Goal: Task Accomplishment & Management: Manage account settings

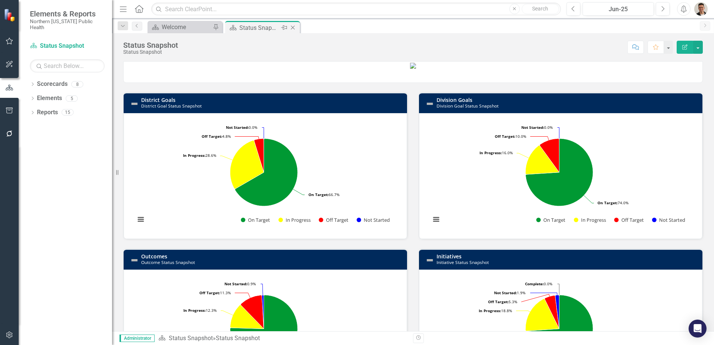
click at [293, 28] on icon at bounding box center [293, 28] width 4 height 4
click at [178, 24] on div "Welcome" at bounding box center [186, 27] width 49 height 9
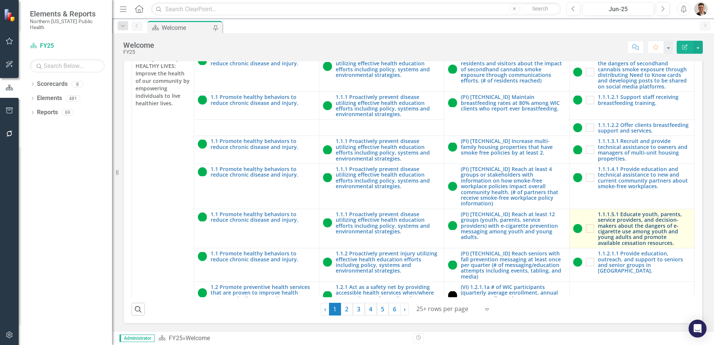
scroll to position [213, 0]
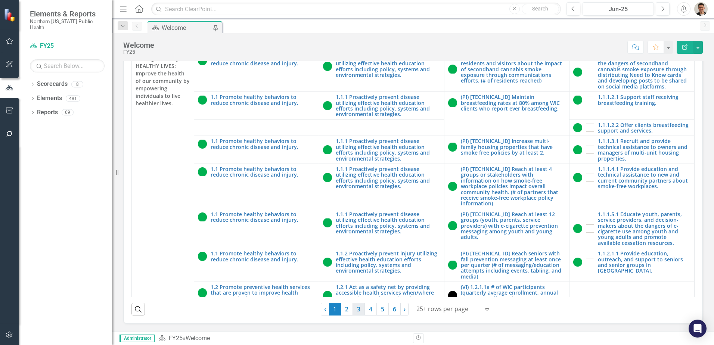
click at [355, 309] on link "3" at bounding box center [359, 309] width 12 height 13
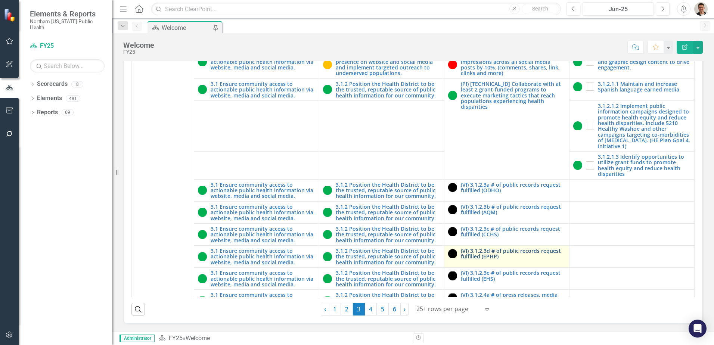
scroll to position [224, 0]
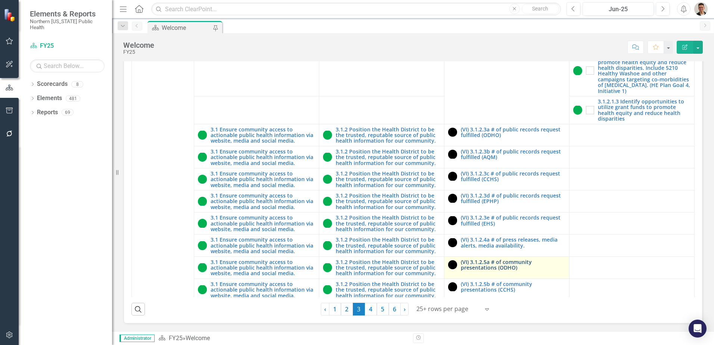
click at [507, 266] on link "(VI) 3.1.2.5a # of community presentations (ODHO)" at bounding box center [513, 265] width 105 height 12
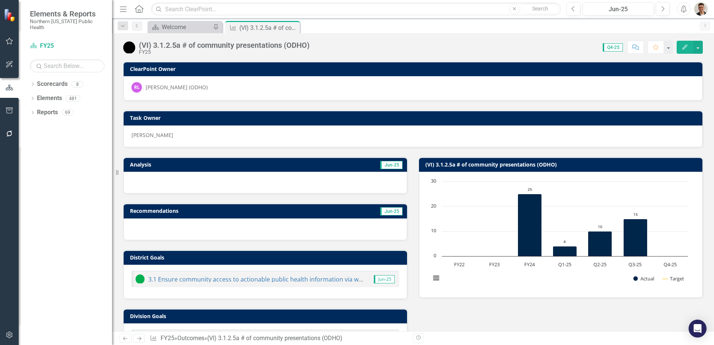
scroll to position [197, 0]
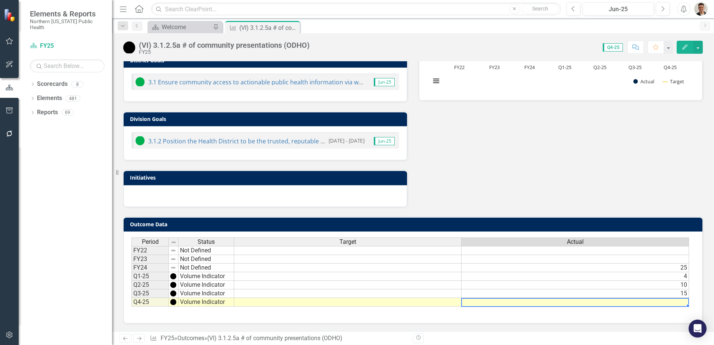
click at [560, 303] on td at bounding box center [576, 302] width 228 height 9
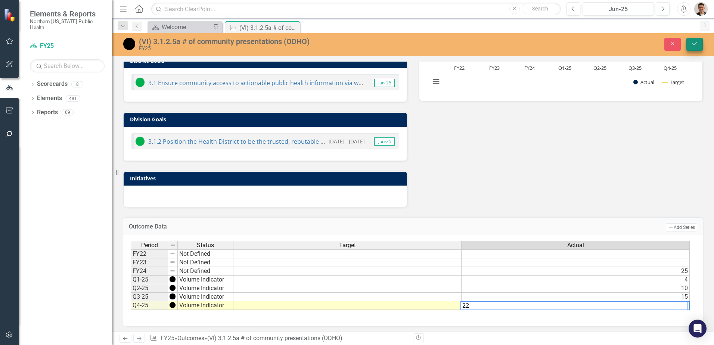
type textarea "22"
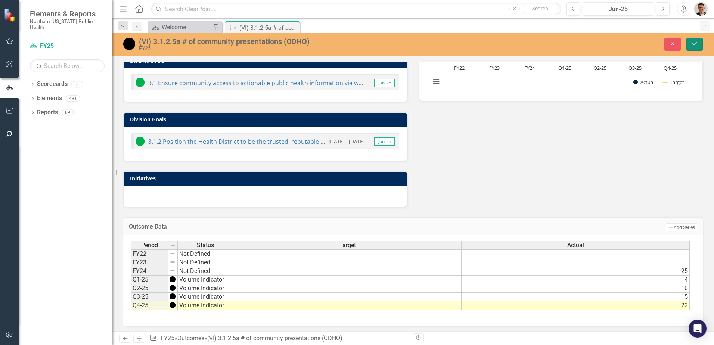
click at [699, 39] on button "Save" at bounding box center [695, 44] width 16 height 13
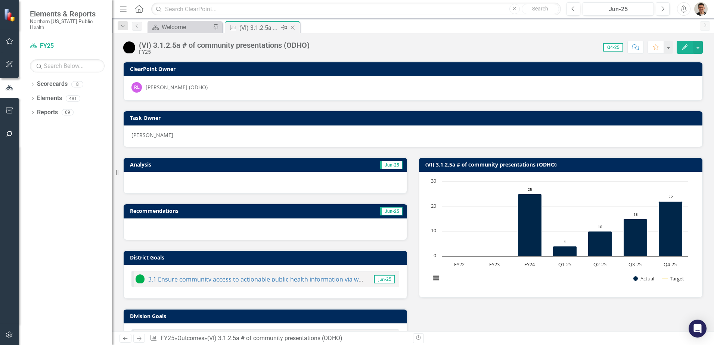
click at [294, 28] on icon "Close" at bounding box center [292, 28] width 7 height 6
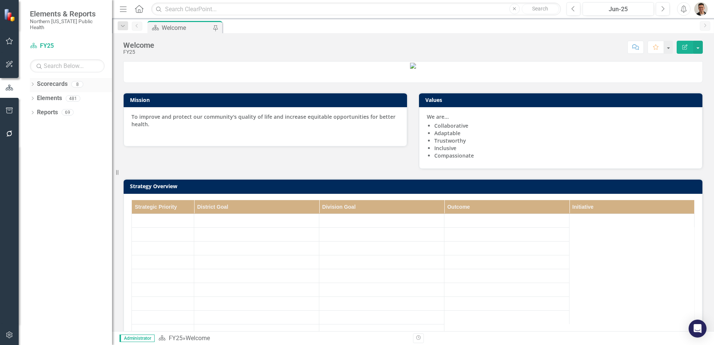
click at [35, 83] on icon "Dropdown" at bounding box center [32, 85] width 5 height 4
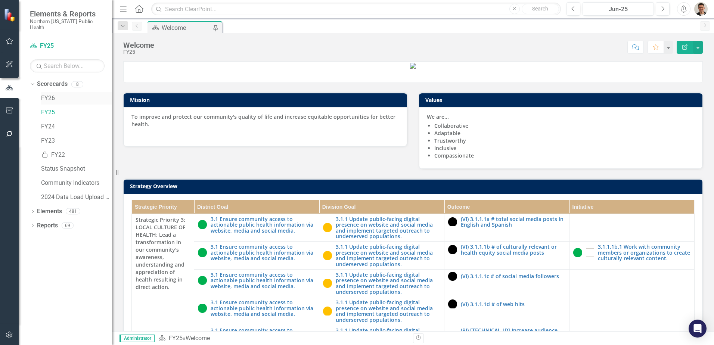
click at [55, 97] on div "FY26" at bounding box center [76, 98] width 71 height 12
click at [55, 94] on link "FY26" at bounding box center [76, 98] width 71 height 9
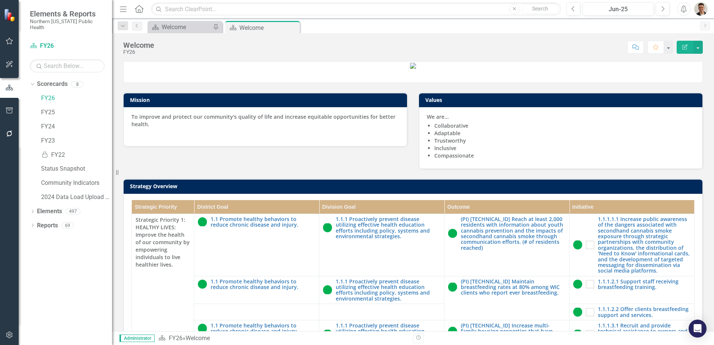
click at [0, 0] on icon "Close" at bounding box center [0, 0] width 0 height 0
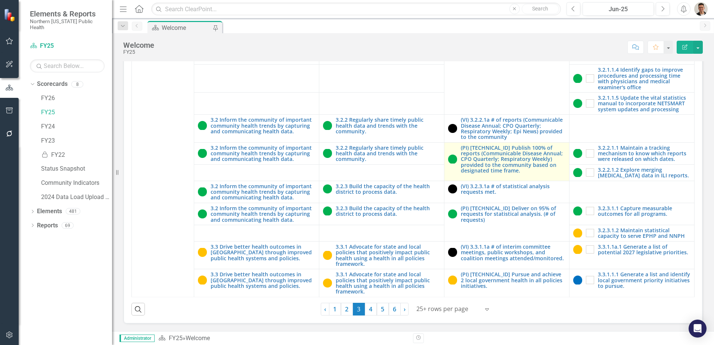
scroll to position [213, 0]
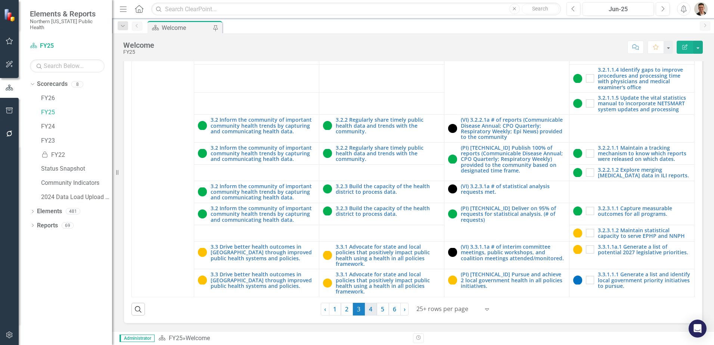
click at [369, 311] on link "4" at bounding box center [371, 309] width 12 height 13
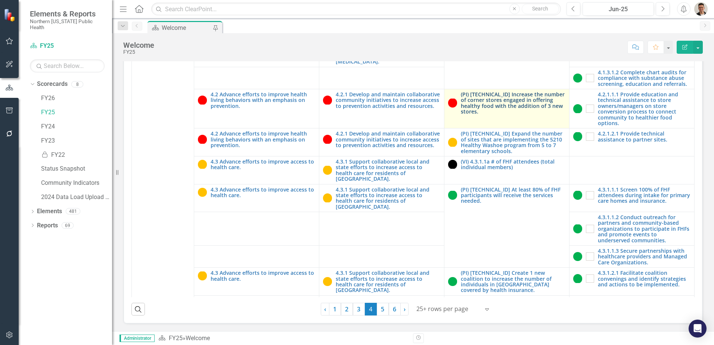
scroll to position [112, 0]
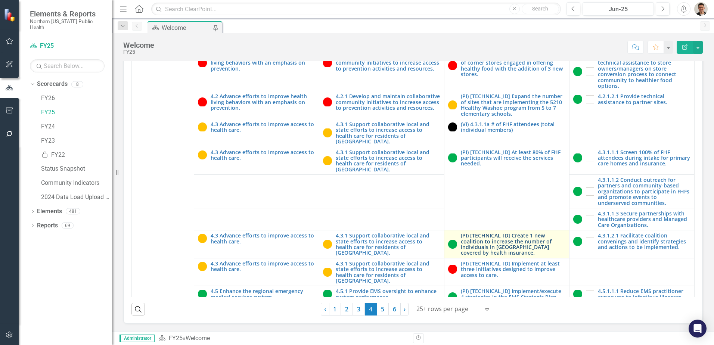
click at [496, 233] on link "(PI) [TECHNICAL_ID] Create 1 new coalition to increase the number of individual…" at bounding box center [513, 244] width 105 height 23
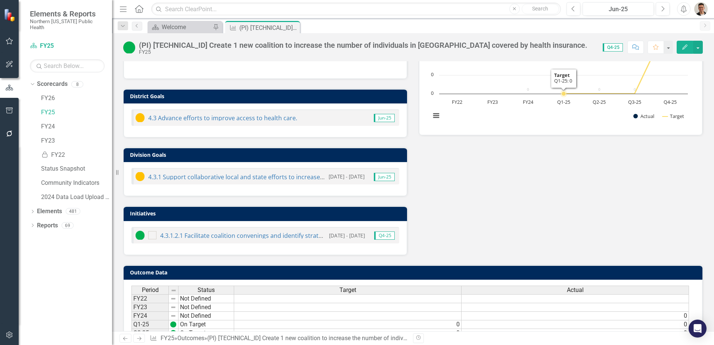
scroll to position [217, 0]
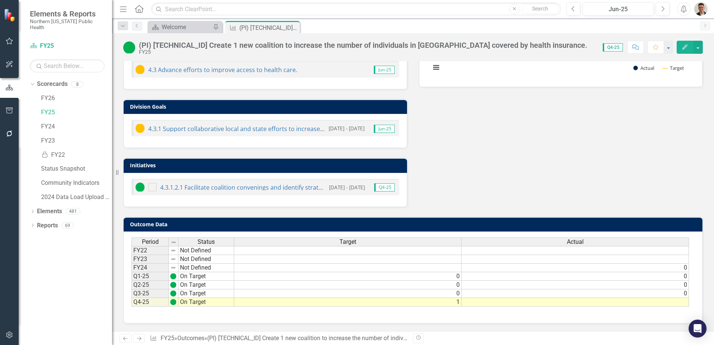
click at [592, 306] on td at bounding box center [576, 302] width 228 height 9
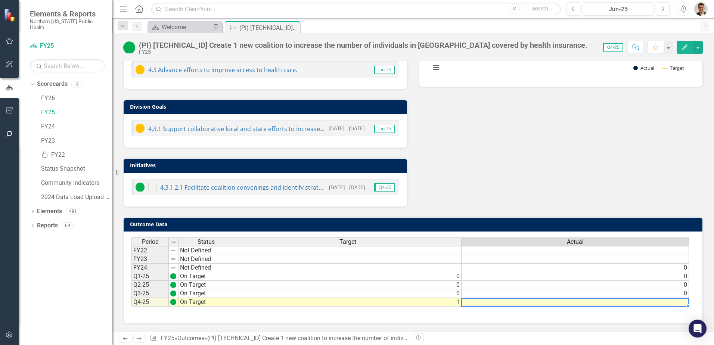
click at [592, 305] on td at bounding box center [576, 302] width 228 height 9
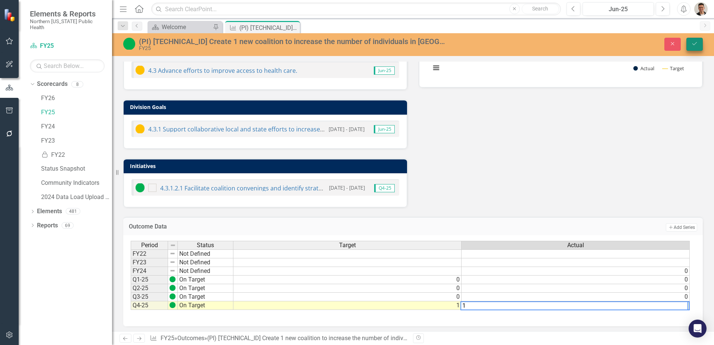
type textarea "1"
click at [690, 45] on button "Save" at bounding box center [695, 44] width 16 height 13
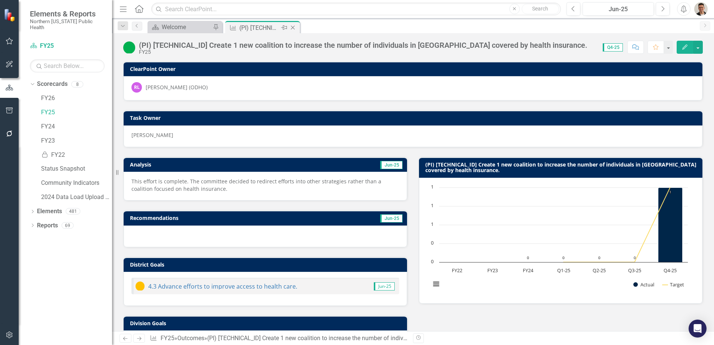
click at [293, 30] on icon "Close" at bounding box center [292, 28] width 7 height 6
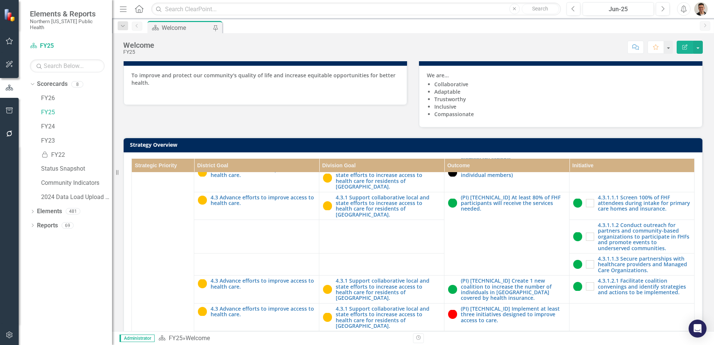
scroll to position [75, 0]
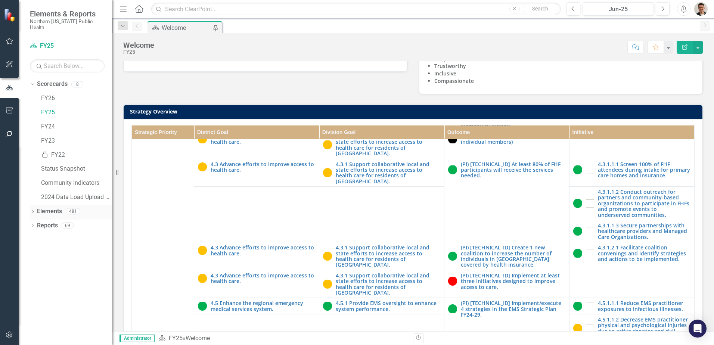
click at [33, 210] on icon "Dropdown" at bounding box center [32, 212] width 5 height 4
click at [34, 208] on div "Dropdown" at bounding box center [31, 210] width 6 height 5
click at [35, 83] on div "Dropdown" at bounding box center [32, 85] width 5 height 4
click at [34, 111] on icon "Dropdown" at bounding box center [32, 113] width 5 height 4
click at [36, 193] on icon at bounding box center [36, 194] width 2 height 3
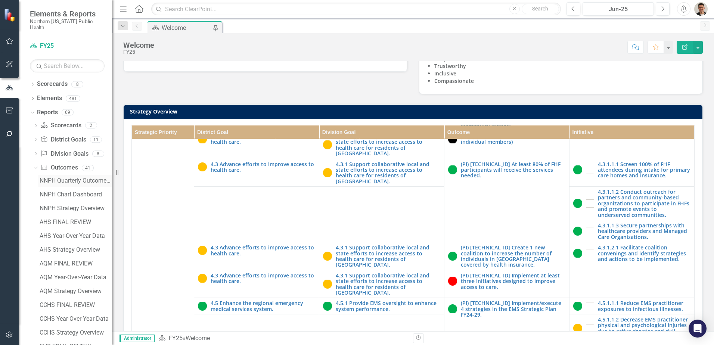
click at [58, 177] on div "NNPH Quarterly Outcomes Report" at bounding box center [76, 180] width 72 height 7
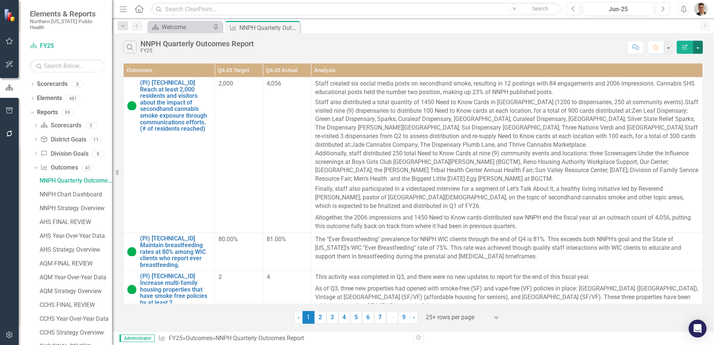
click at [698, 47] on button "button" at bounding box center [698, 47] width 10 height 13
click at [684, 74] on link "PDF Export to PDF" at bounding box center [673, 76] width 59 height 14
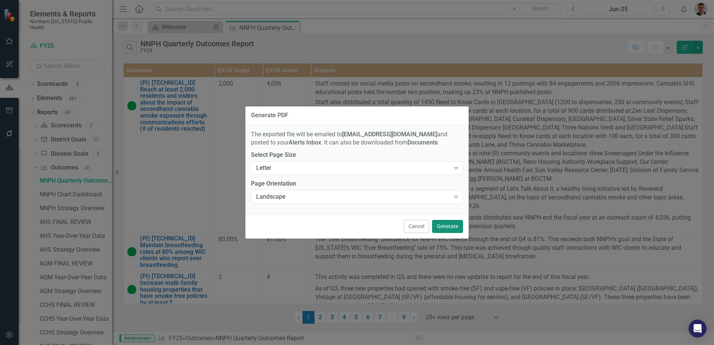
click at [449, 227] on button "Generate" at bounding box center [447, 226] width 31 height 13
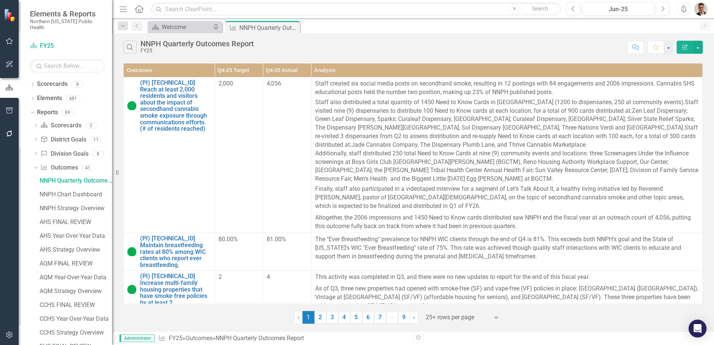
click at [560, 45] on div "Search NNPH Quarterly Outcomes Report FY25" at bounding box center [373, 47] width 501 height 13
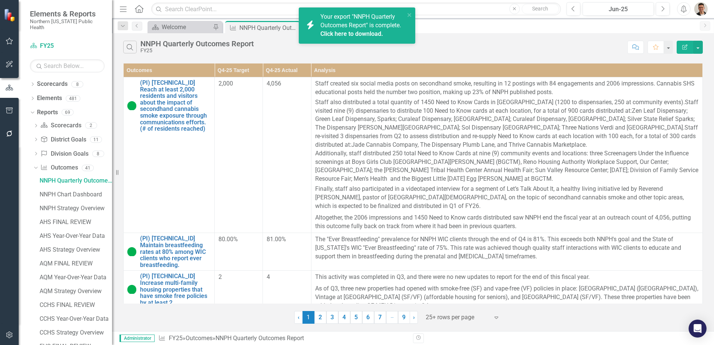
click at [373, 34] on link "Click here to download." at bounding box center [352, 33] width 63 height 7
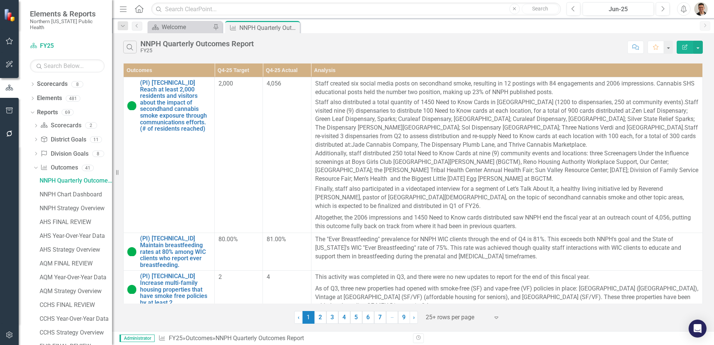
drag, startPoint x: 457, startPoint y: 44, endPoint x: 449, endPoint y: 44, distance: 8.3
click at [457, 44] on div "Search NNPH Quarterly Outcomes Report FY25" at bounding box center [373, 47] width 501 height 13
click at [294, 27] on icon at bounding box center [293, 28] width 4 height 4
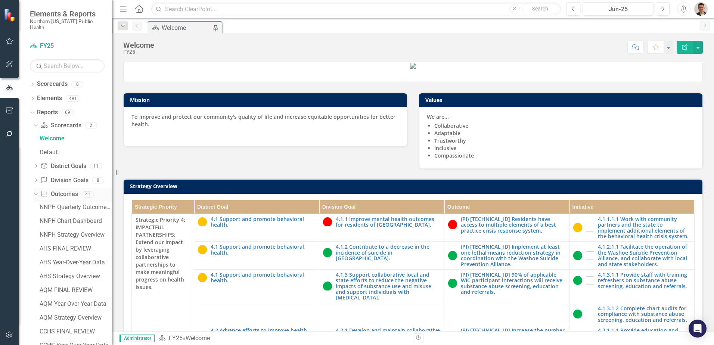
click at [36, 192] on icon "Dropdown" at bounding box center [35, 194] width 4 height 5
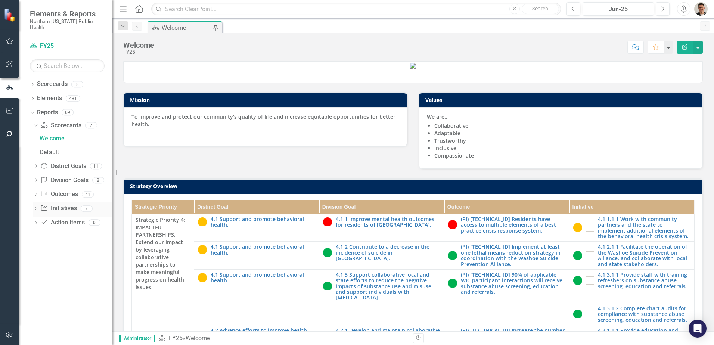
click at [37, 207] on icon "Dropdown" at bounding box center [35, 209] width 5 height 4
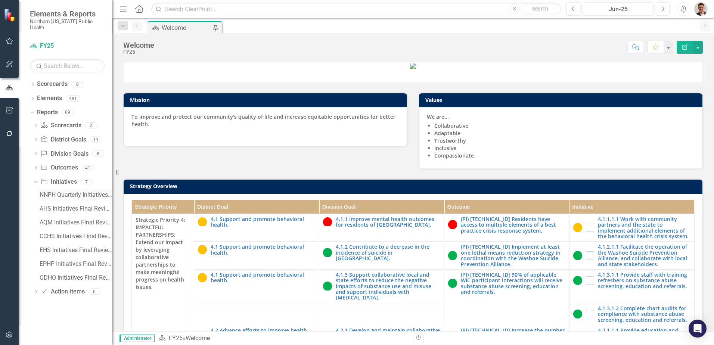
click at [69, 192] on div "NNPH Quarterly Initiatives Report" at bounding box center [76, 195] width 72 height 7
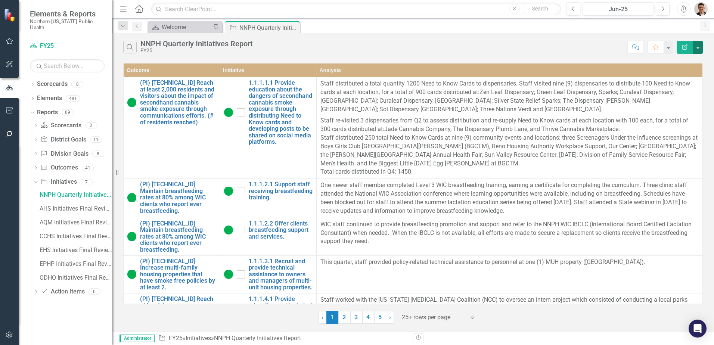
click at [696, 50] on button "button" at bounding box center [698, 47] width 10 height 13
click at [679, 75] on link "PDF Export to PDF" at bounding box center [673, 76] width 59 height 14
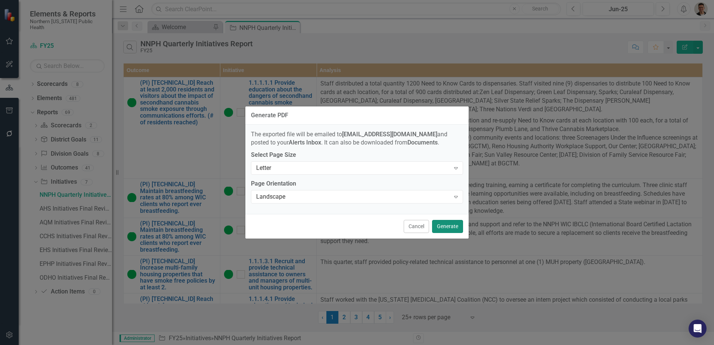
click at [452, 229] on button "Generate" at bounding box center [447, 226] width 31 height 13
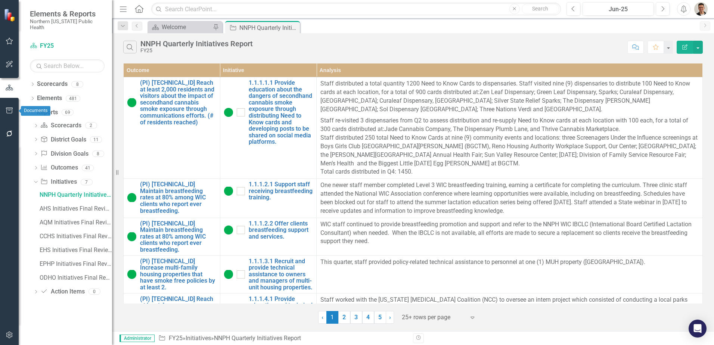
click at [6, 106] on button "button" at bounding box center [9, 111] width 17 height 16
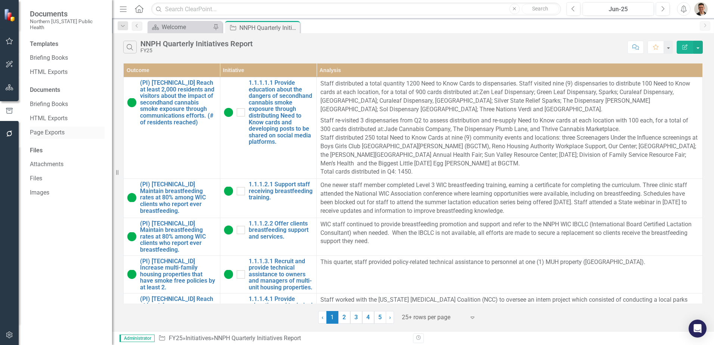
click at [58, 129] on link "Page Exports" at bounding box center [67, 133] width 75 height 9
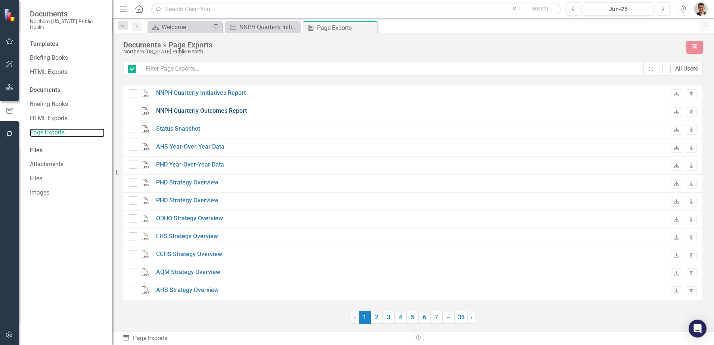
checkbox input "false"
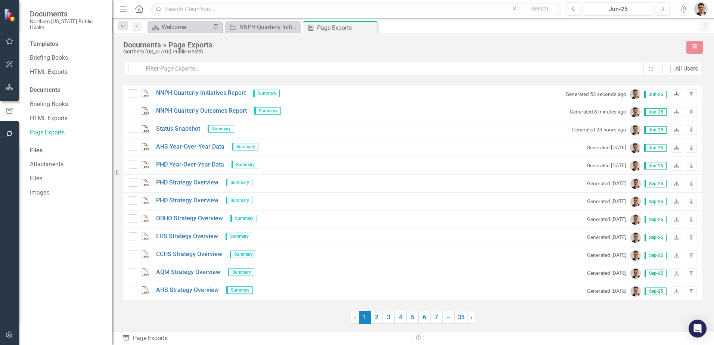
click at [677, 95] on icon "Download" at bounding box center [677, 94] width 6 height 4
click at [371, 26] on icon "Close" at bounding box center [370, 28] width 7 height 6
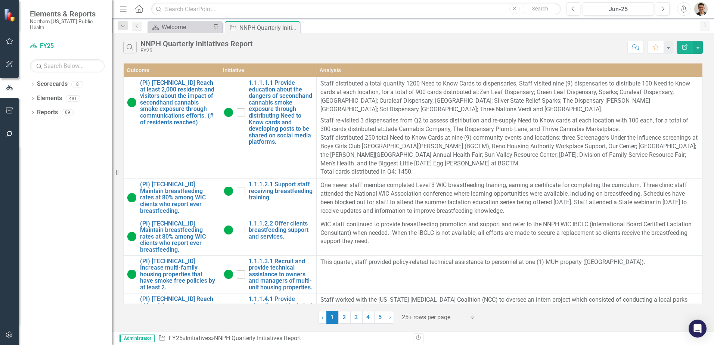
click at [0, 0] on icon "Close" at bounding box center [0, 0] width 0 height 0
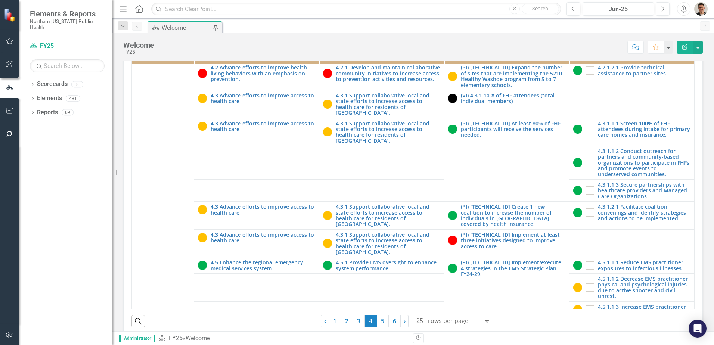
scroll to position [224, 0]
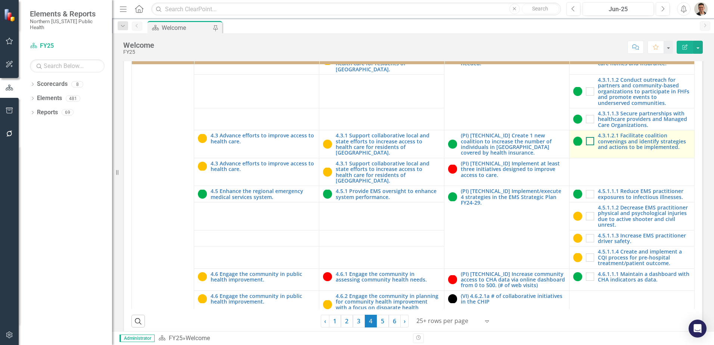
click at [586, 145] on div at bounding box center [590, 141] width 8 height 8
click at [586, 142] on input "checkbox" at bounding box center [588, 139] width 5 height 5
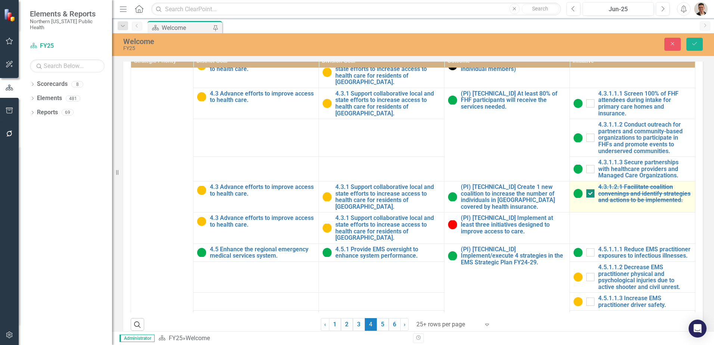
click at [587, 194] on input "checkbox" at bounding box center [589, 191] width 5 height 5
checkbox input "false"
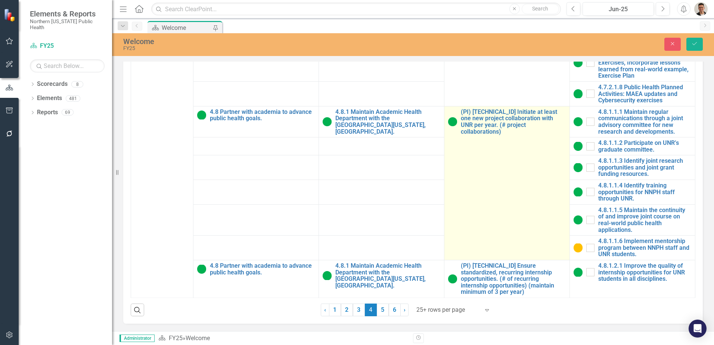
scroll to position [216, 0]
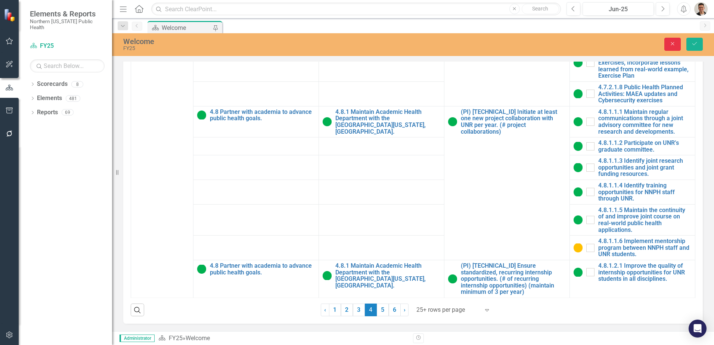
click at [670, 46] on icon "Close" at bounding box center [673, 43] width 7 height 5
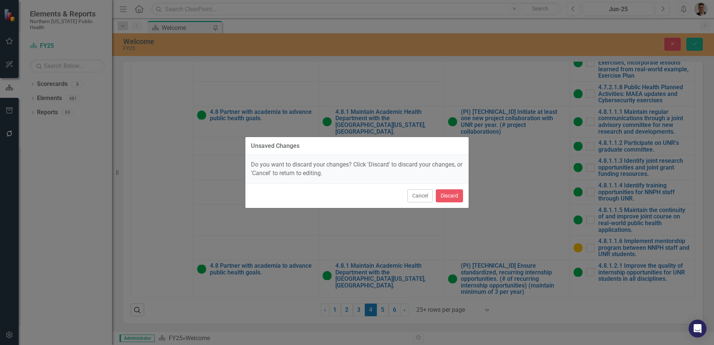
click at [504, 8] on div "Unsaved Changes Do you want to discard your changes? Click 'Discard' to discard…" at bounding box center [357, 172] width 714 height 345
click at [442, 195] on button "Discard" at bounding box center [449, 195] width 27 height 13
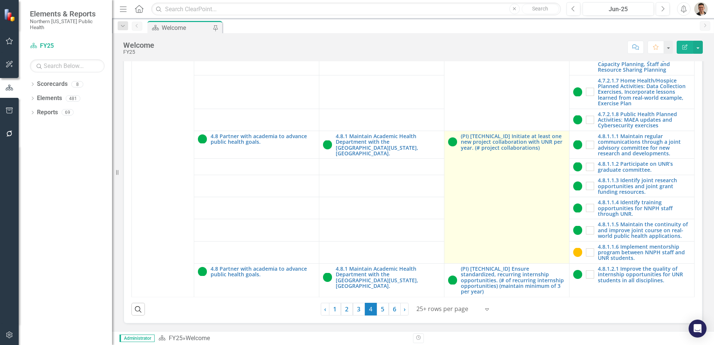
scroll to position [1118, 0]
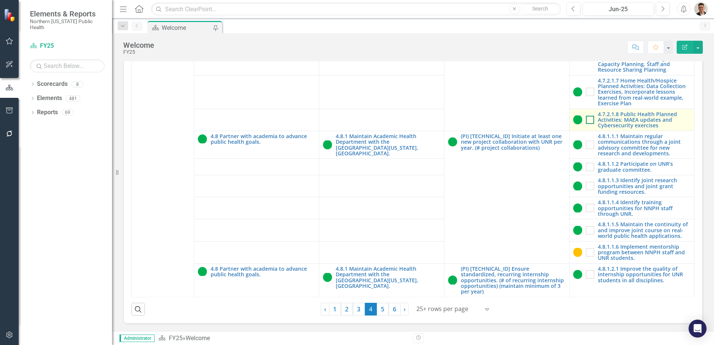
click at [586, 123] on div at bounding box center [590, 120] width 8 height 8
click at [586, 121] on input "checkbox" at bounding box center [588, 118] width 5 height 5
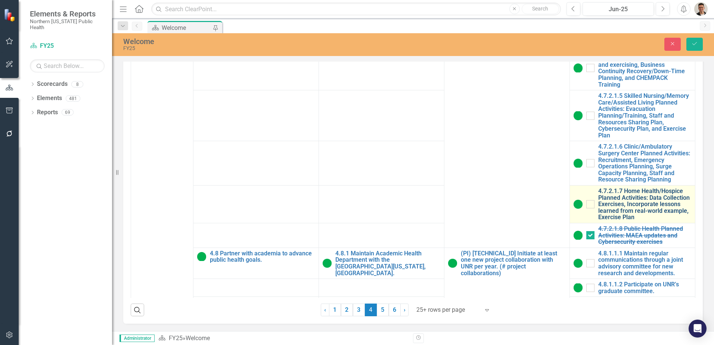
scroll to position [1305, 0]
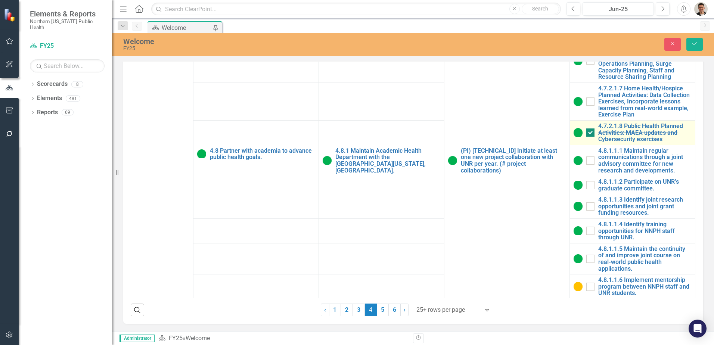
click at [587, 137] on div at bounding box center [591, 133] width 8 height 8
click at [587, 133] on input "checkbox" at bounding box center [589, 131] width 5 height 5
checkbox input "false"
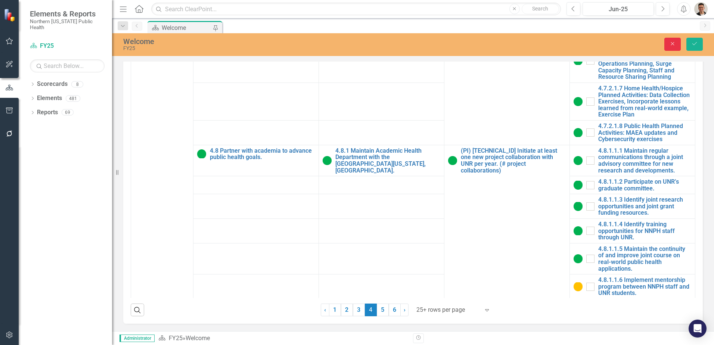
click at [668, 48] on button "Close" at bounding box center [673, 44] width 16 height 13
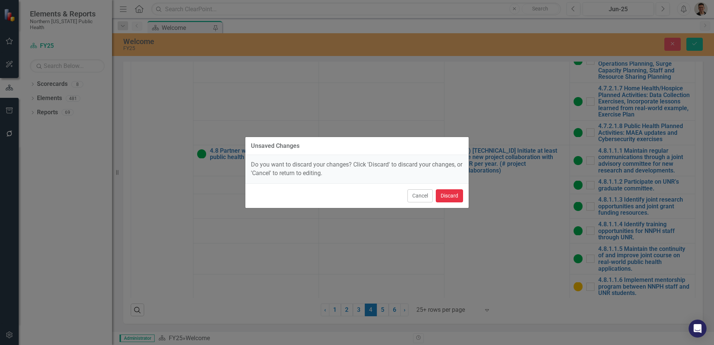
click at [455, 194] on button "Discard" at bounding box center [449, 195] width 27 height 13
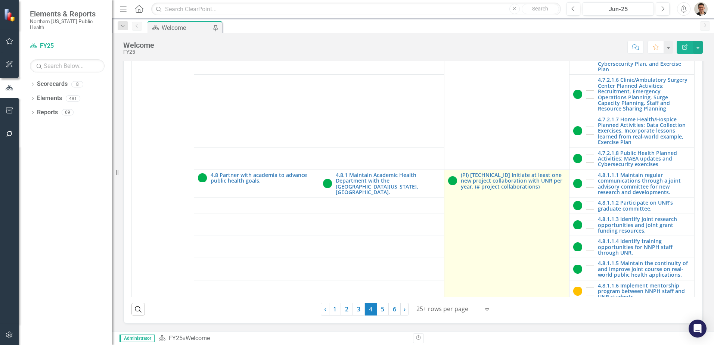
scroll to position [1081, 0]
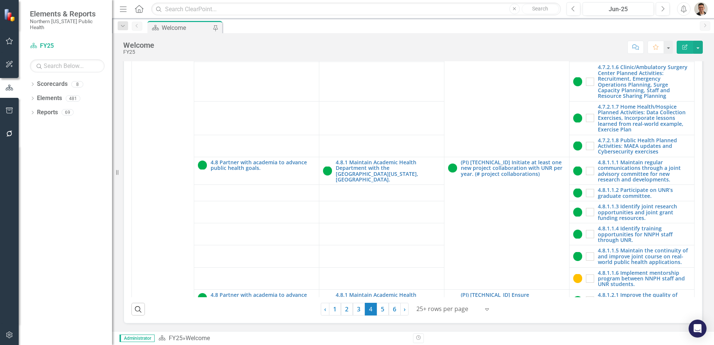
click at [699, 14] on img "button" at bounding box center [701, 8] width 13 height 13
click at [686, 107] on link "Logout Log Out" at bounding box center [678, 108] width 59 height 14
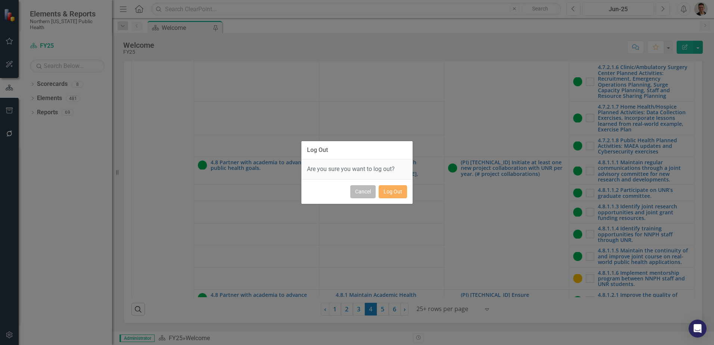
click at [365, 197] on button "Cancel" at bounding box center [362, 191] width 25 height 13
